Goal: Navigation & Orientation: Find specific page/section

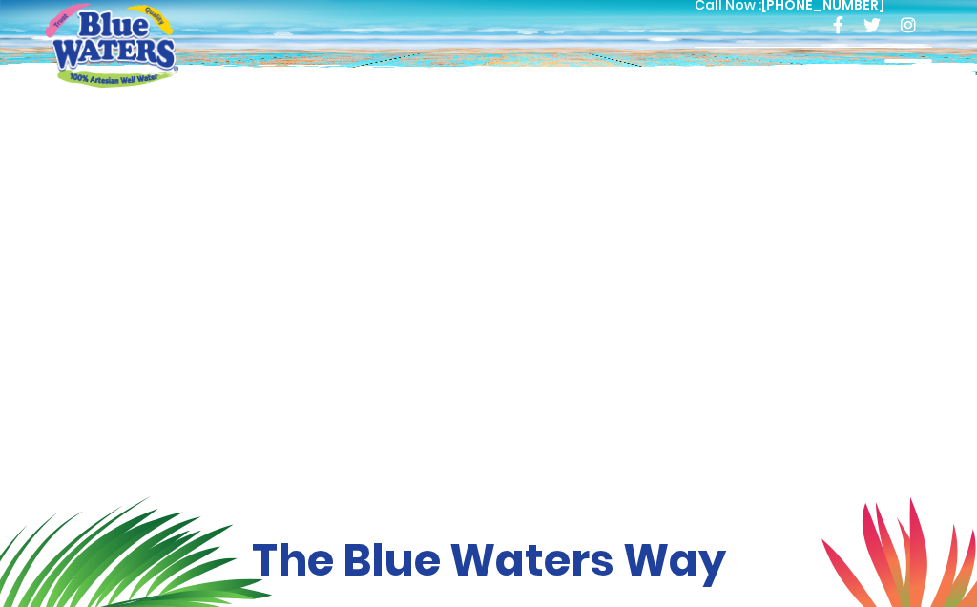
click at [910, 65] on div at bounding box center [908, 78] width 48 height 38
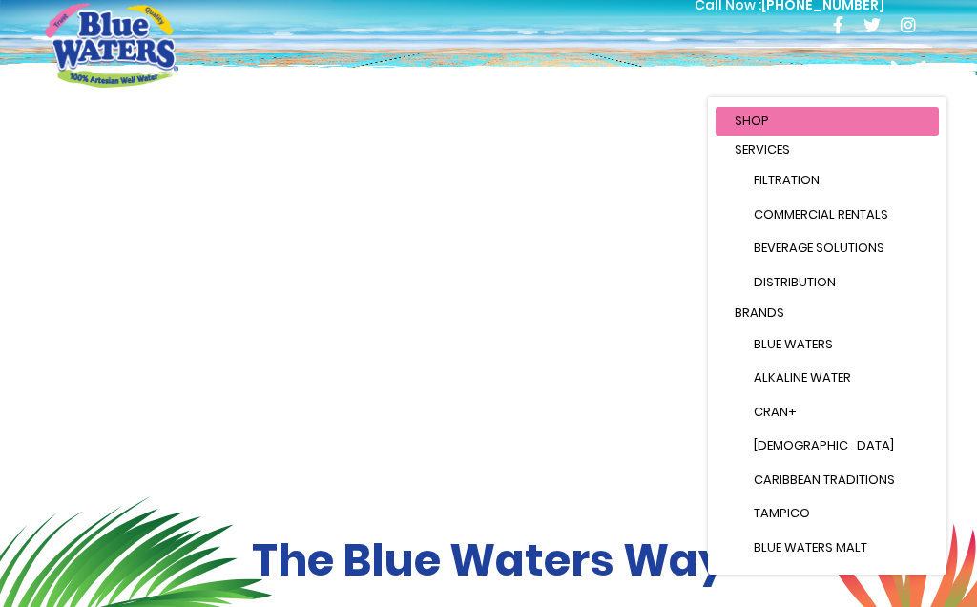
click at [787, 328] on li "Brands Blue Waters Alkaline Water Cran+ Juse Caribbean Traditions Tampico Blue …" at bounding box center [826, 465] width 223 height 333
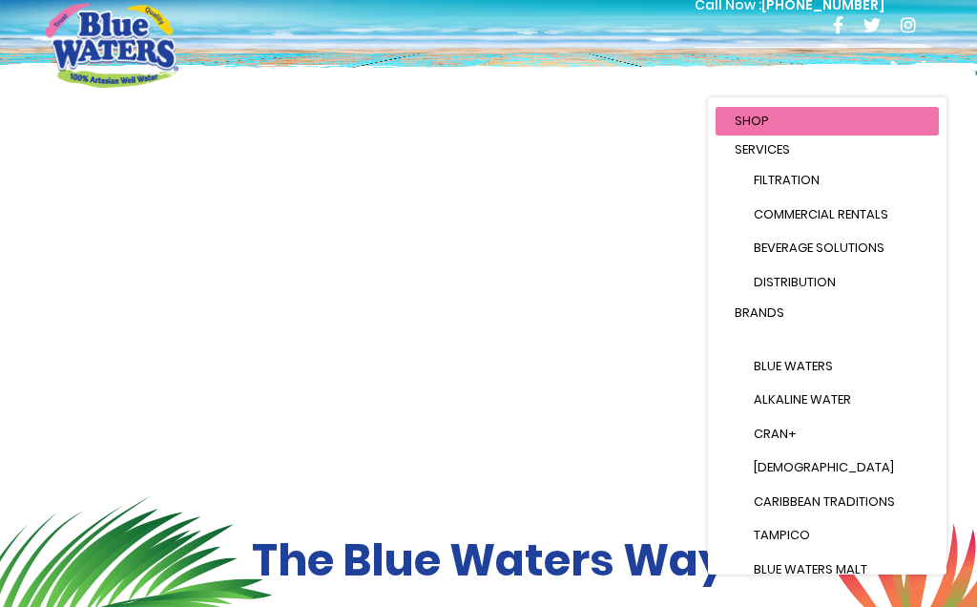
click at [903, 81] on span at bounding box center [908, 78] width 36 height 36
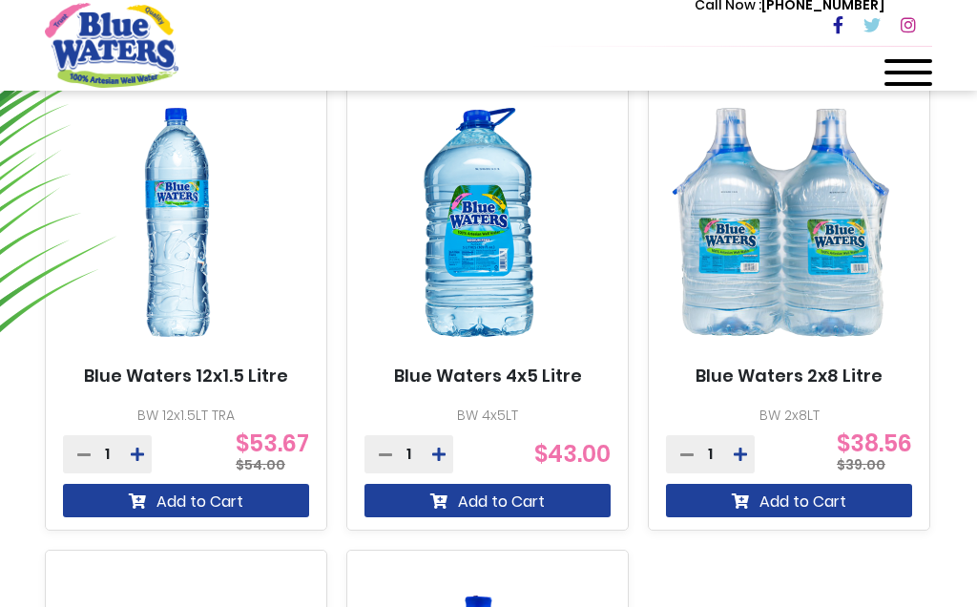
scroll to position [1223, 0]
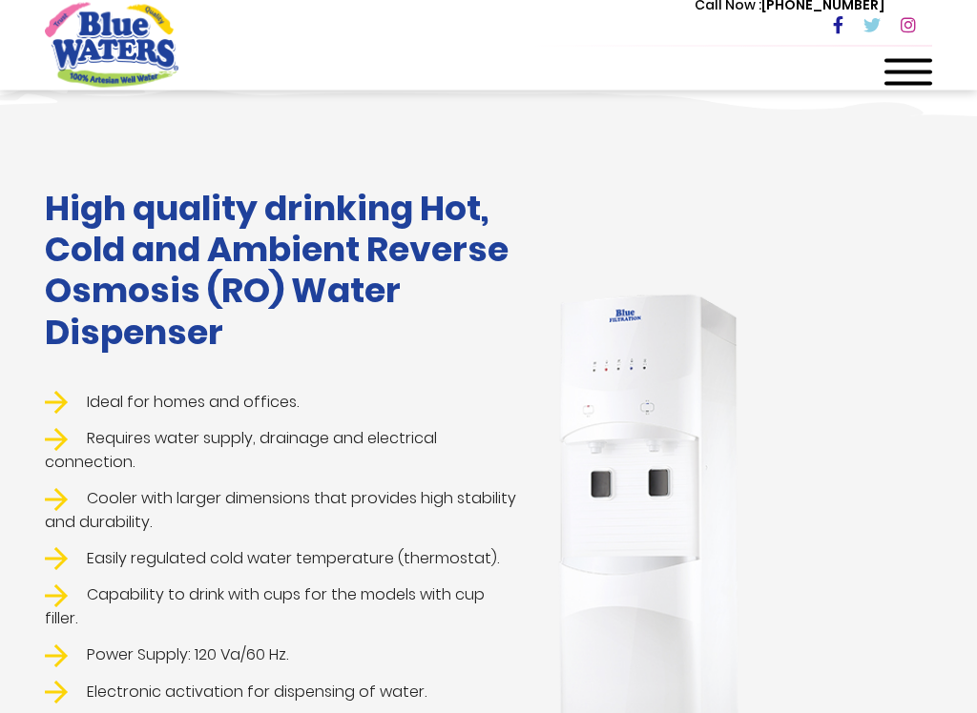
scroll to position [303, 0]
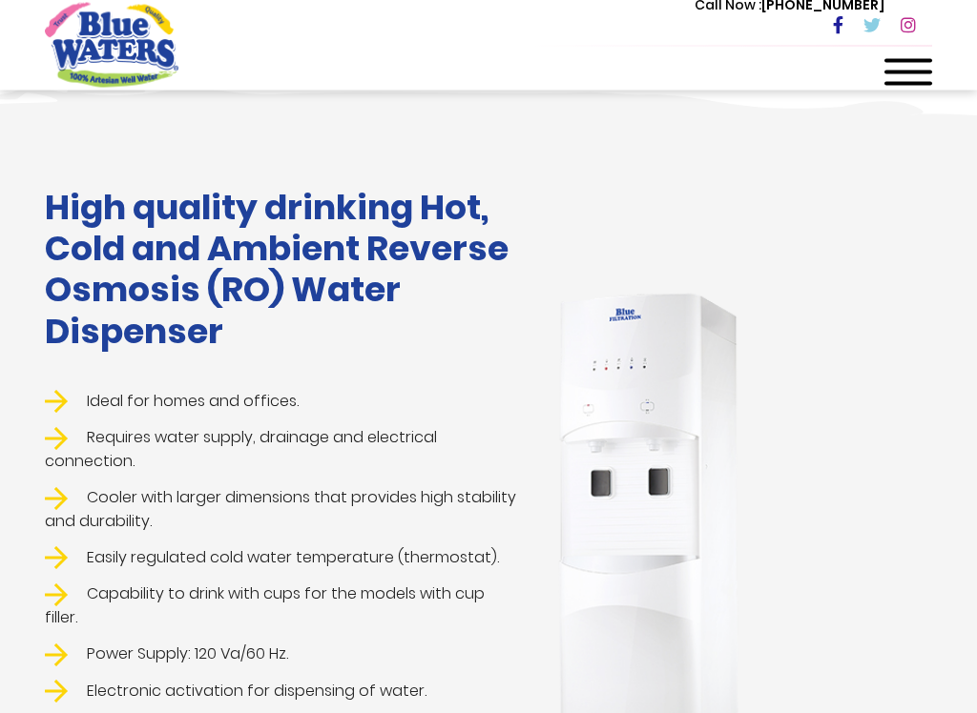
click at [57, 391] on img at bounding box center [56, 402] width 23 height 23
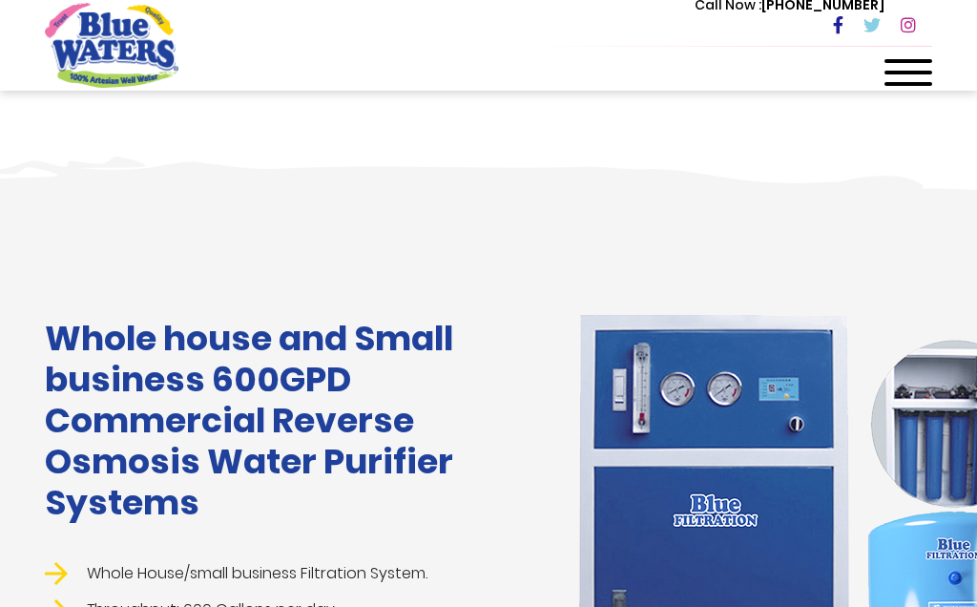
scroll to position [2042, 0]
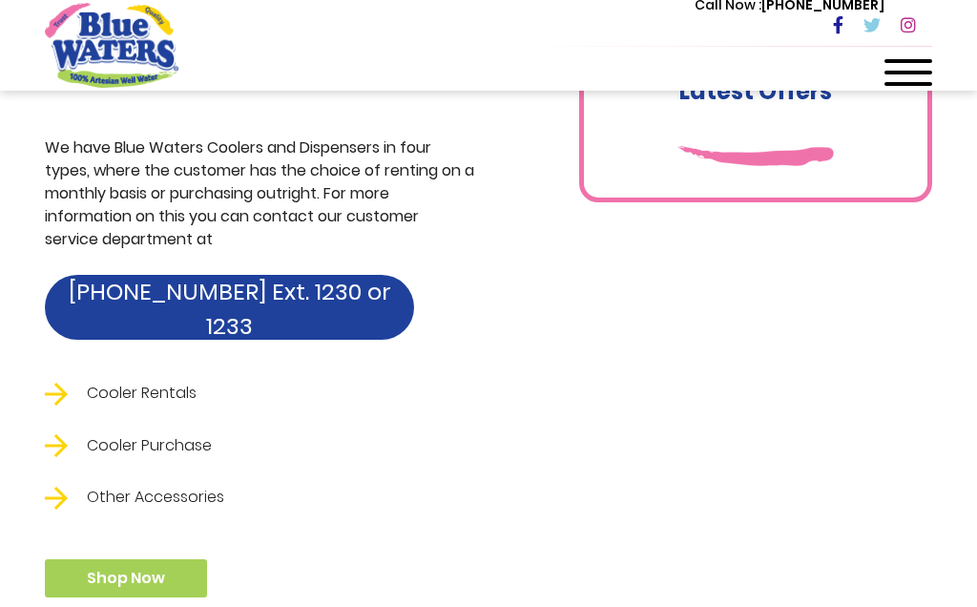
scroll to position [1130, 0]
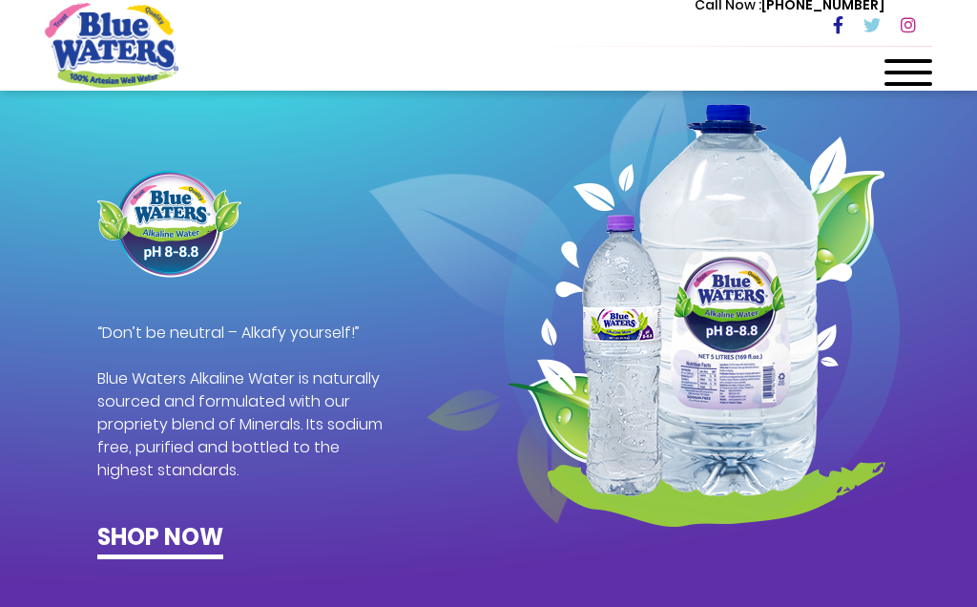
scroll to position [900, 0]
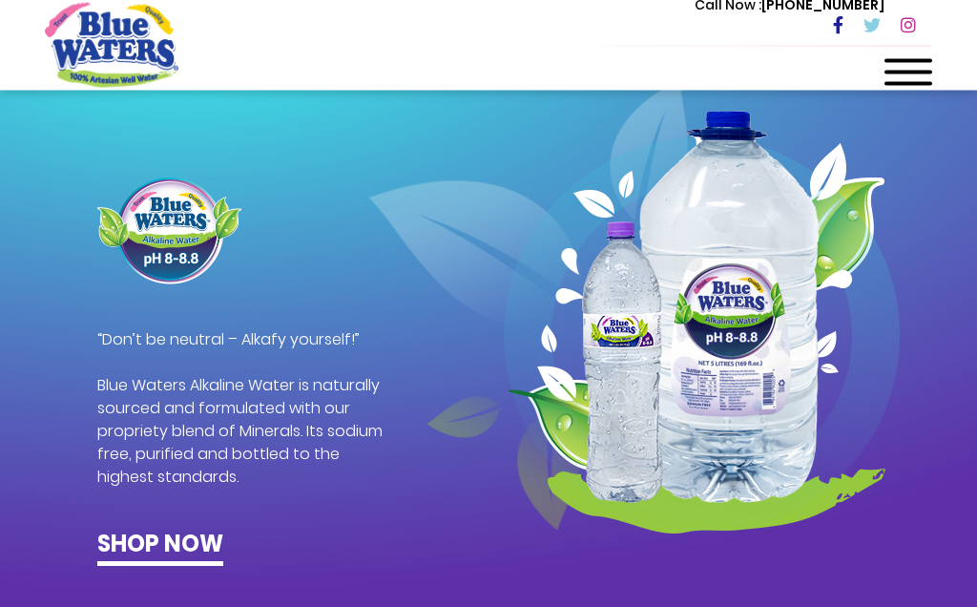
click at [182, 545] on link "Shop now" at bounding box center [160, 546] width 126 height 39
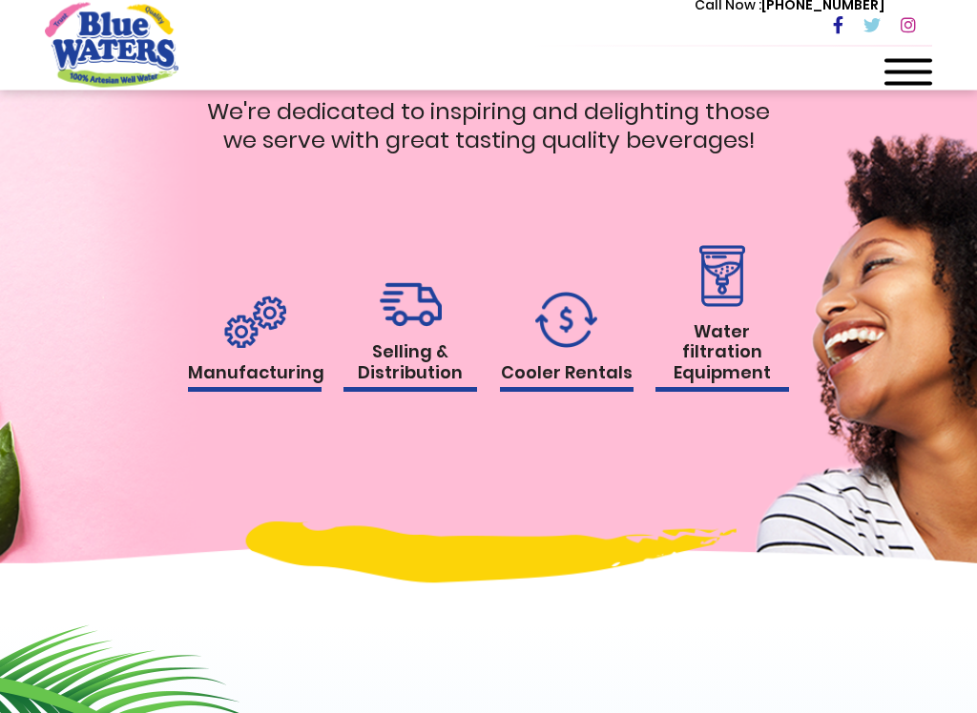
scroll to position [1869, 0]
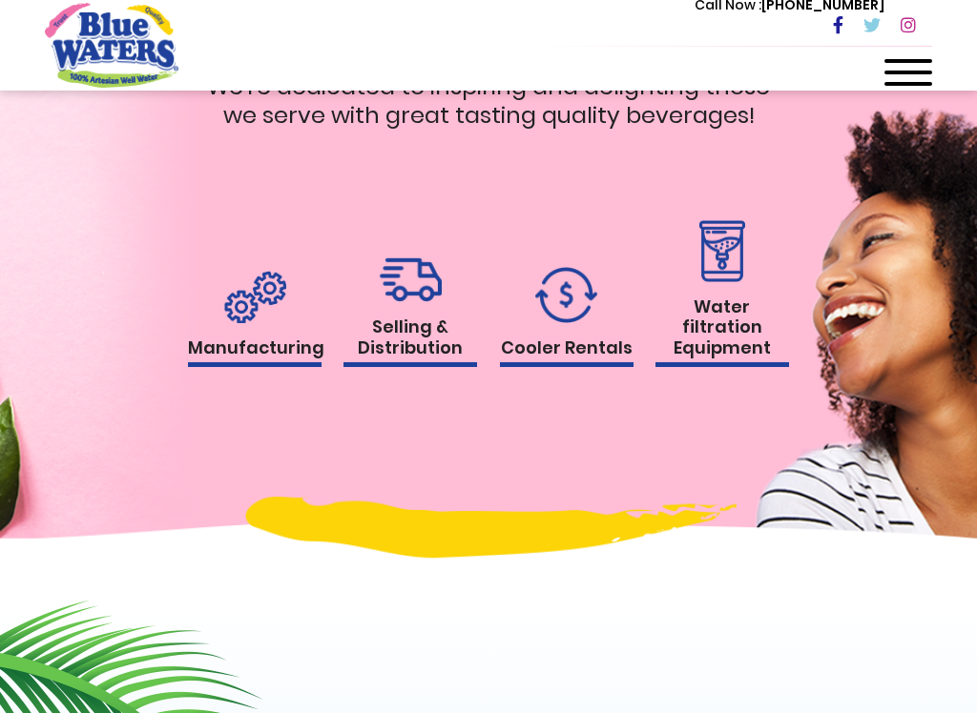
click at [411, 326] on h1 "Selling & Distribution" at bounding box center [410, 342] width 134 height 51
